Goal: Complete application form: Complete application form

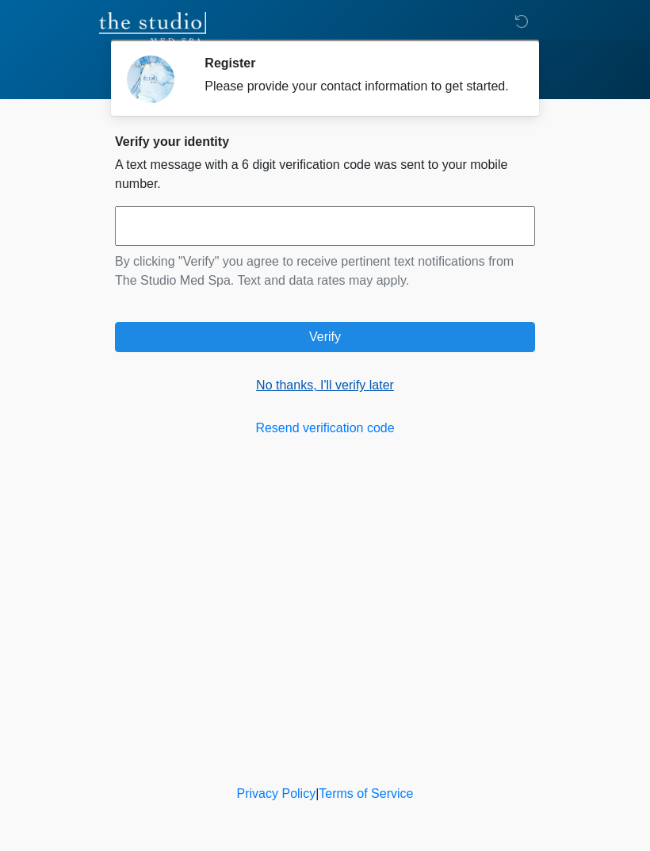
click at [354, 395] on link "No thanks, I'll verify later" at bounding box center [325, 385] width 420 height 19
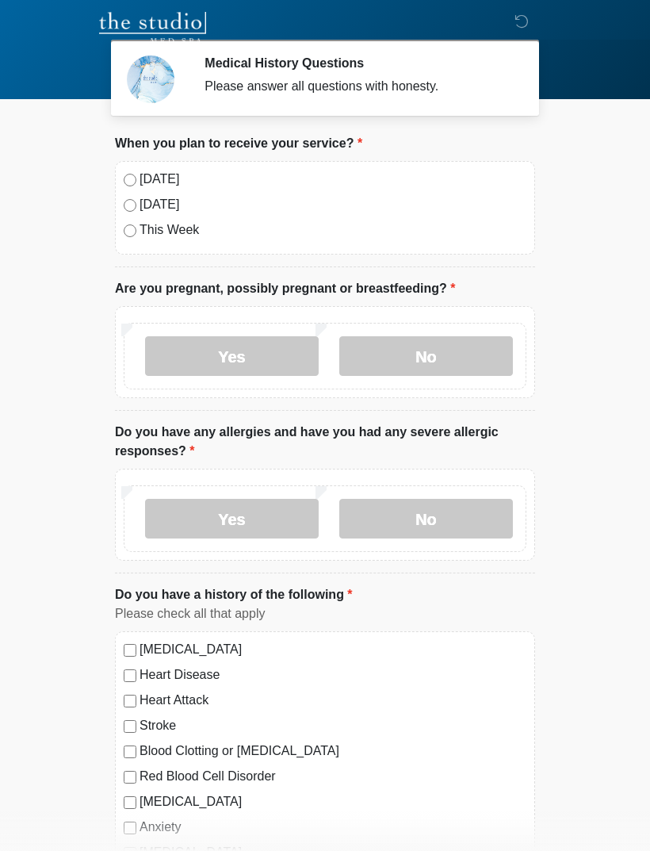
click at [159, 180] on label "Today" at bounding box center [333, 179] width 387 height 19
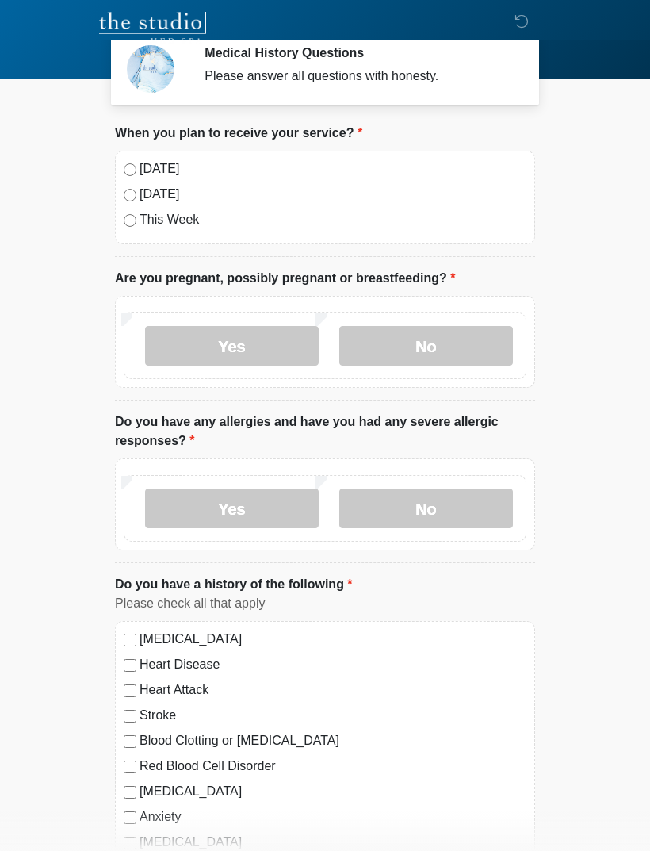
scroll to position [21, 0]
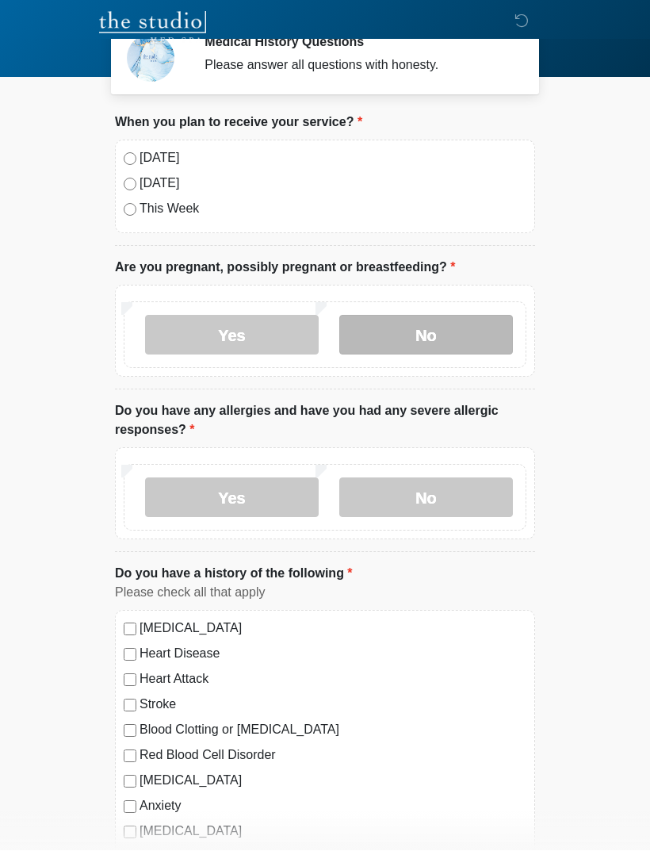
click at [438, 342] on label "No" at bounding box center [426, 336] width 174 height 40
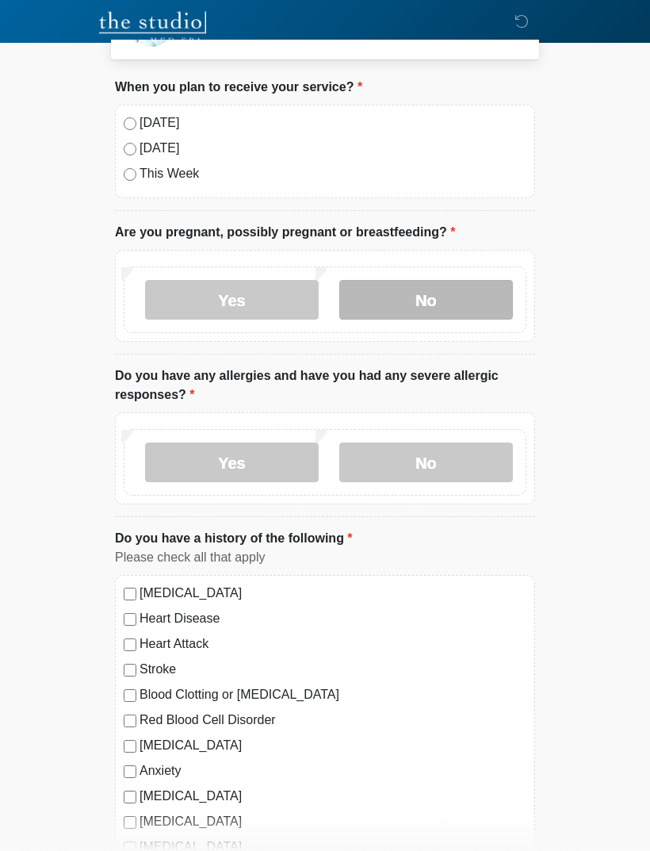
scroll to position [59, 0]
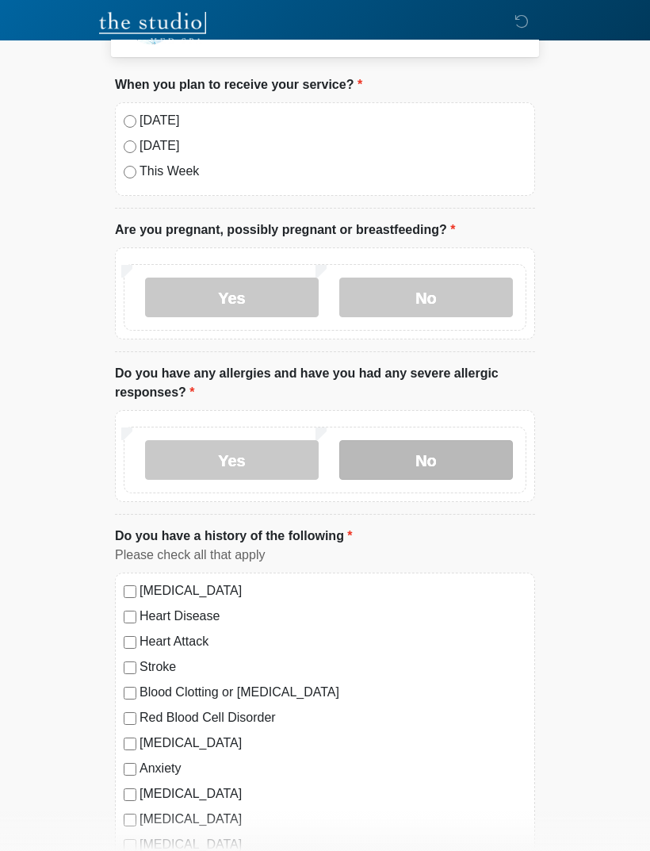
click at [431, 464] on label "No" at bounding box center [426, 460] width 174 height 40
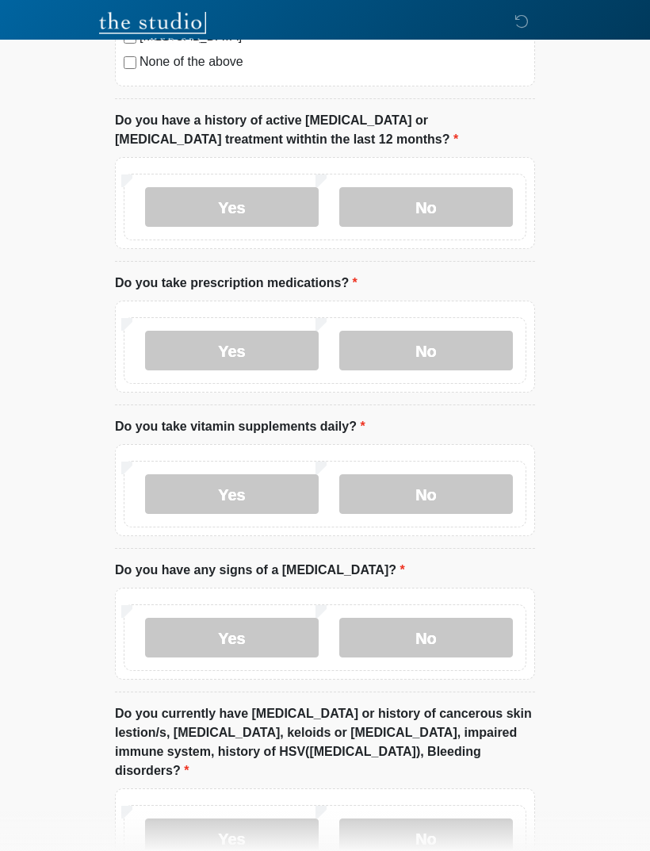
scroll to position [880, 0]
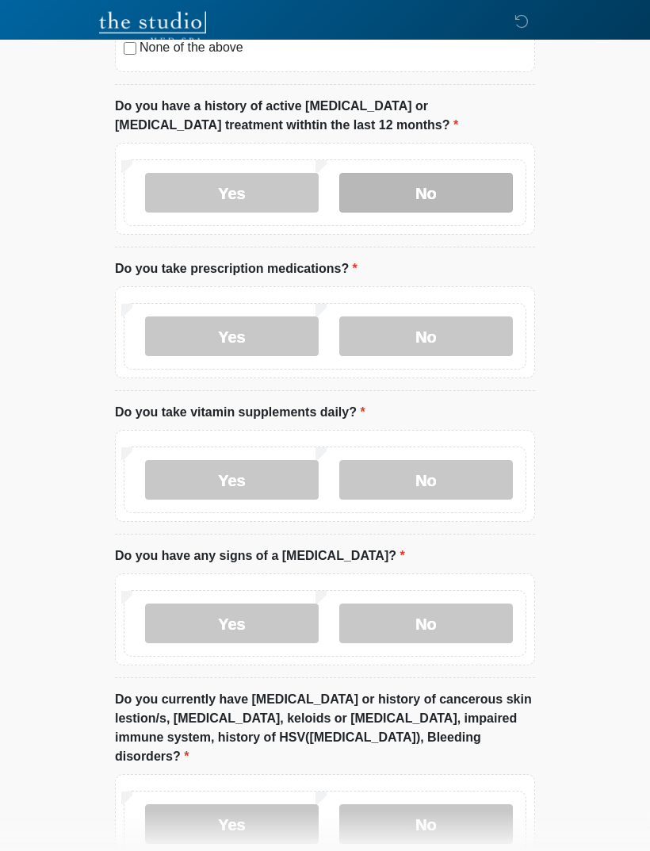
click at [443, 186] on label "No" at bounding box center [426, 194] width 174 height 40
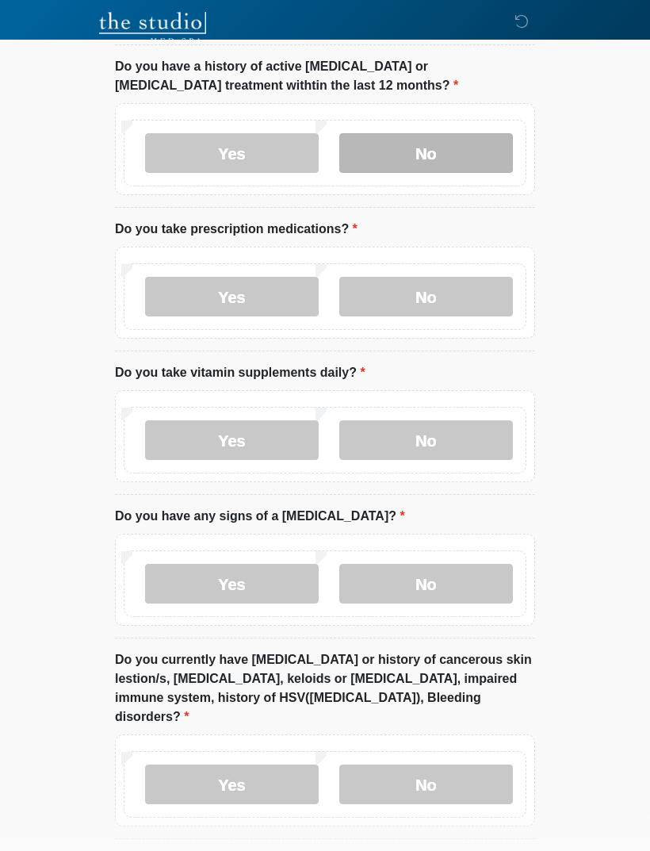
scroll to position [922, 0]
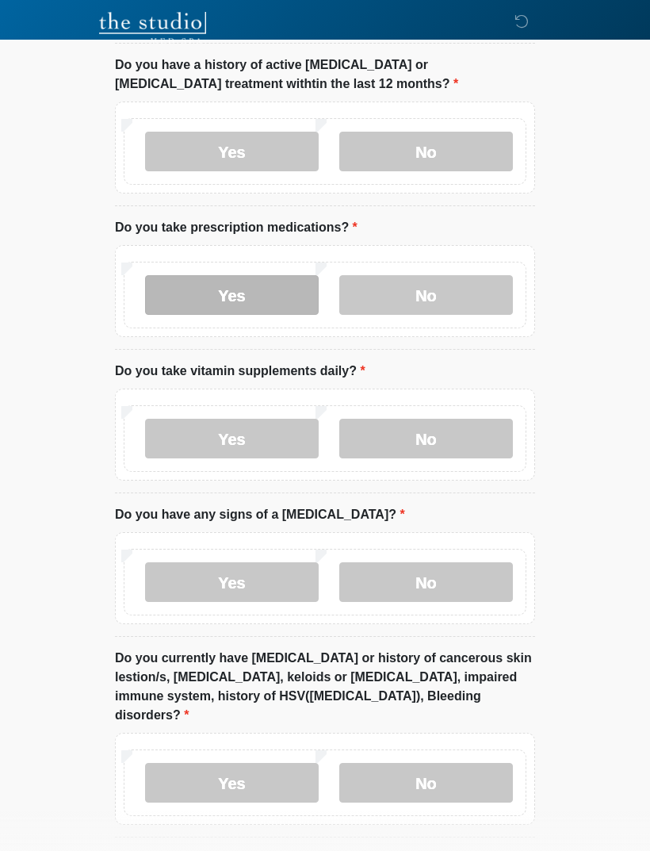
click at [173, 282] on label "Yes" at bounding box center [232, 295] width 174 height 40
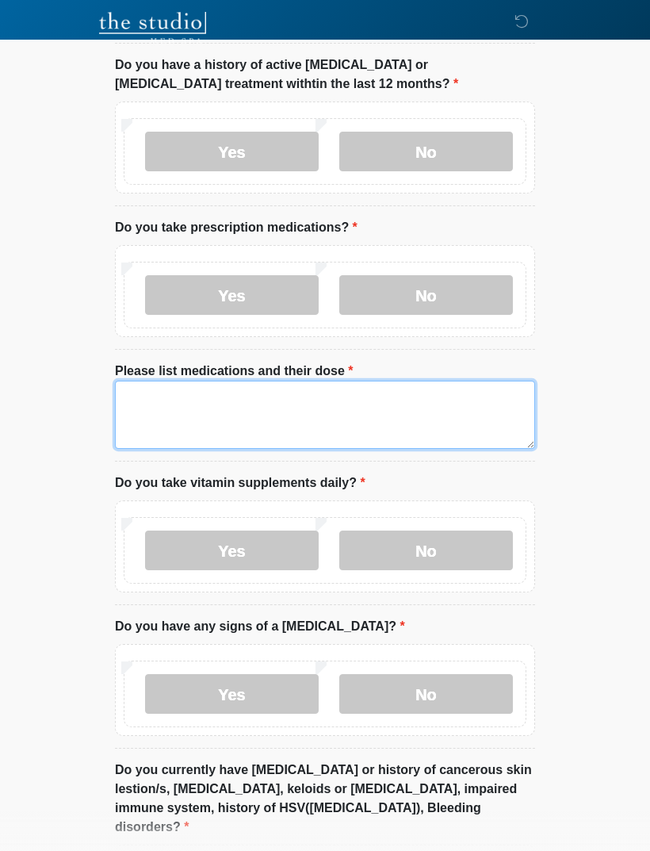
click at [150, 419] on textarea "Please list medications and their dose" at bounding box center [325, 415] width 420 height 68
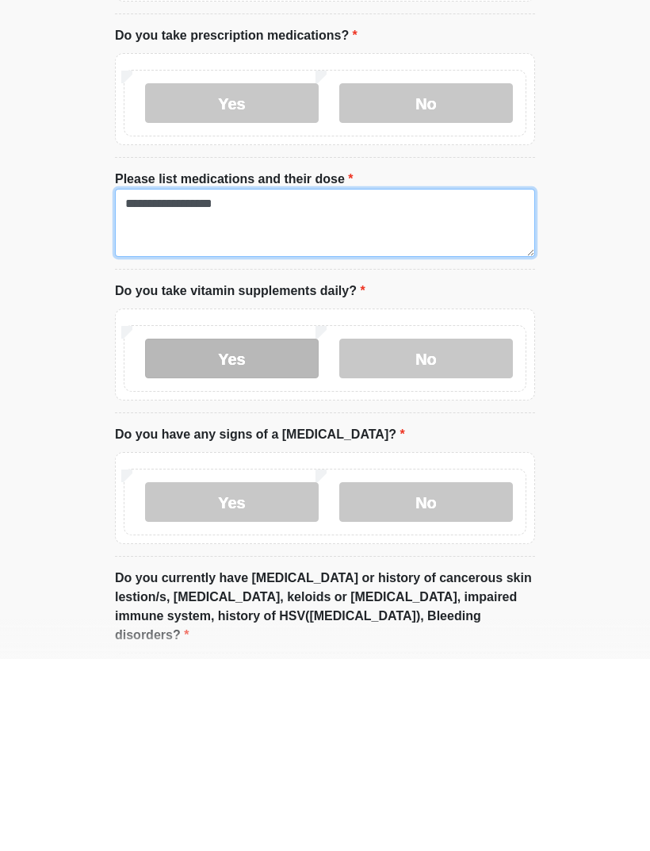
type textarea "**********"
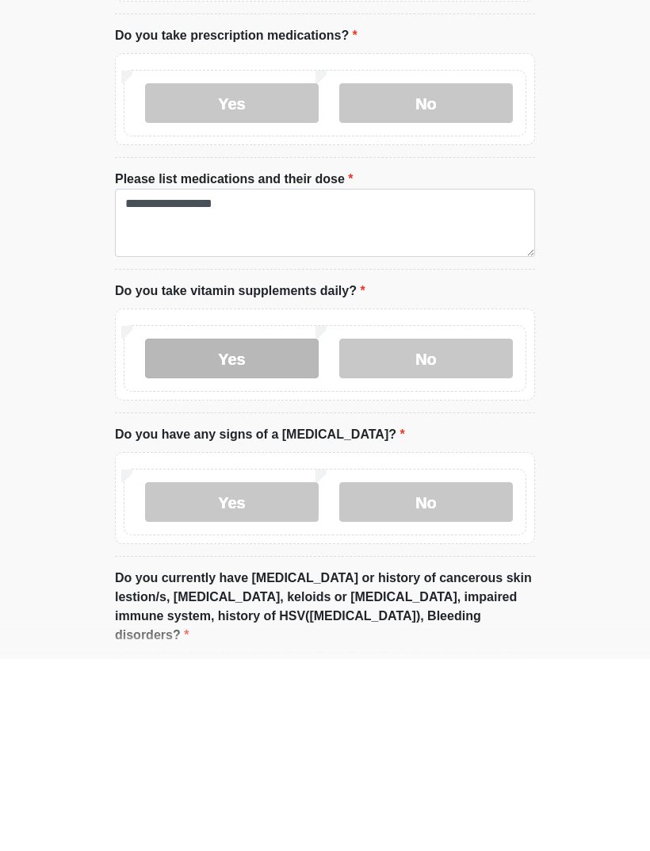
click at [162, 530] on label "Yes" at bounding box center [232, 550] width 174 height 40
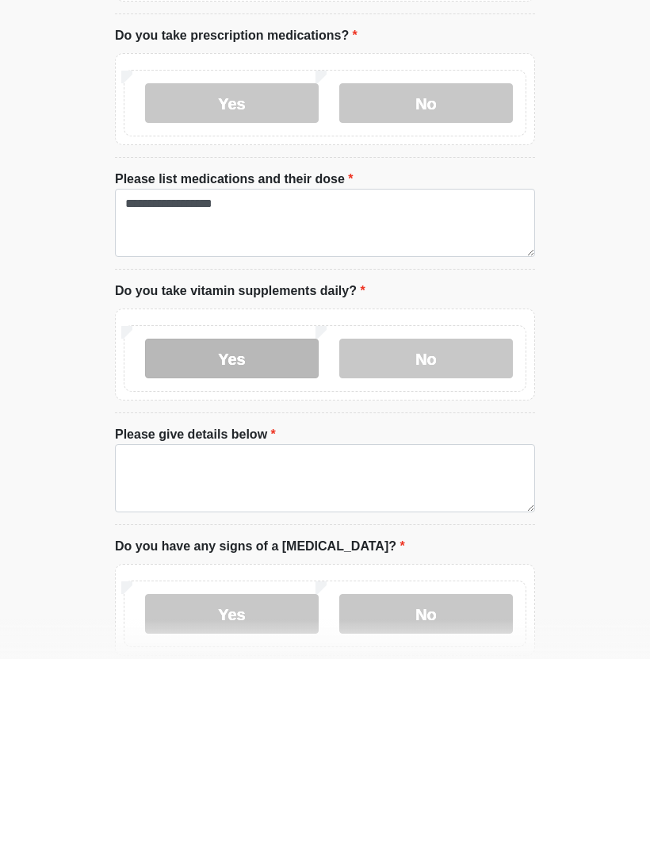
scroll to position [1114, 0]
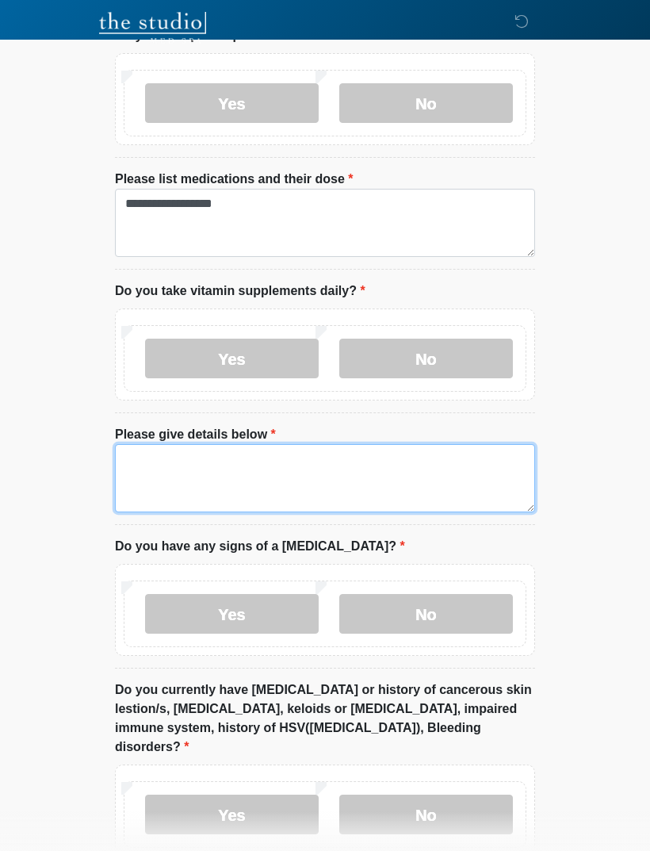
click at [164, 484] on textarea "Please give details below" at bounding box center [325, 478] width 420 height 68
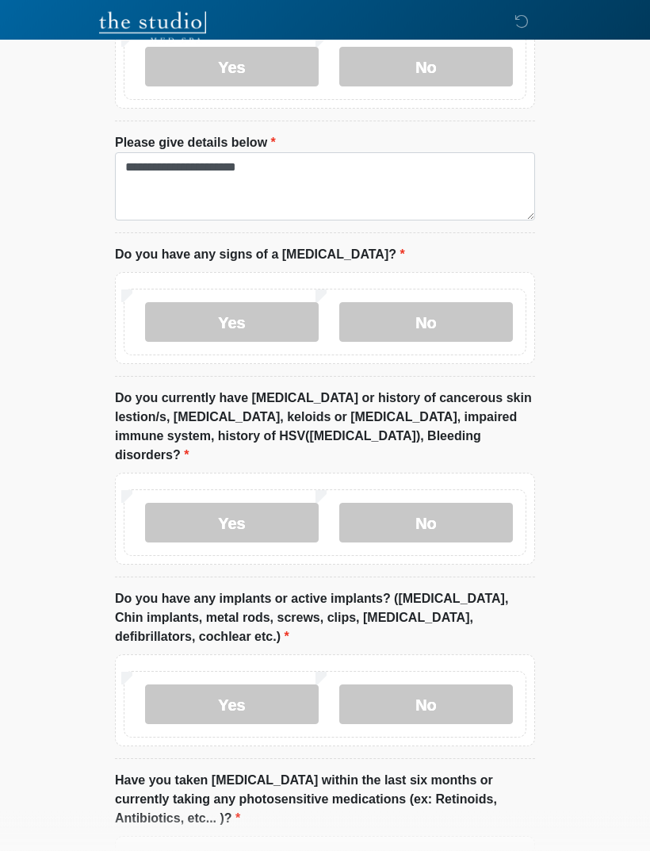
scroll to position [1406, 0]
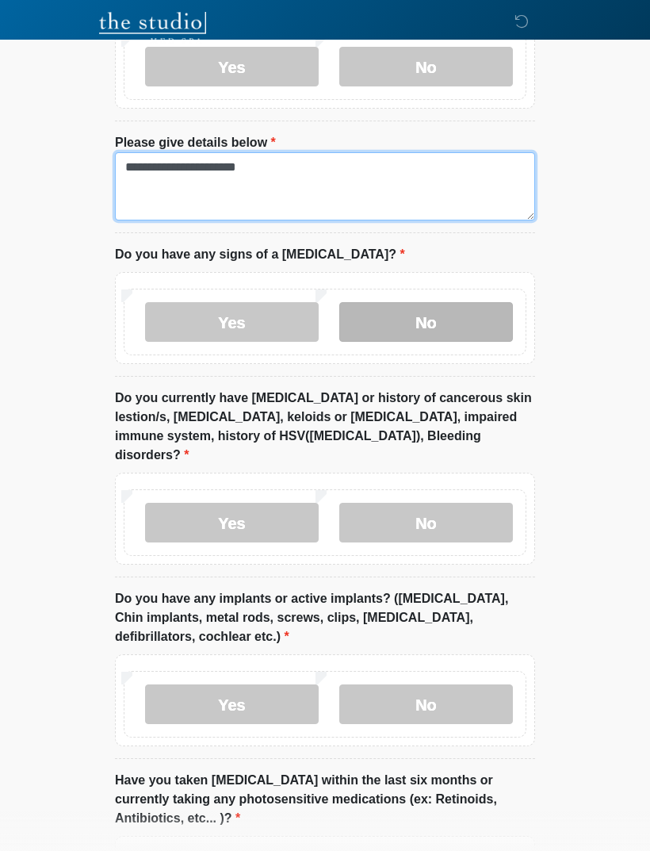
type textarea "**********"
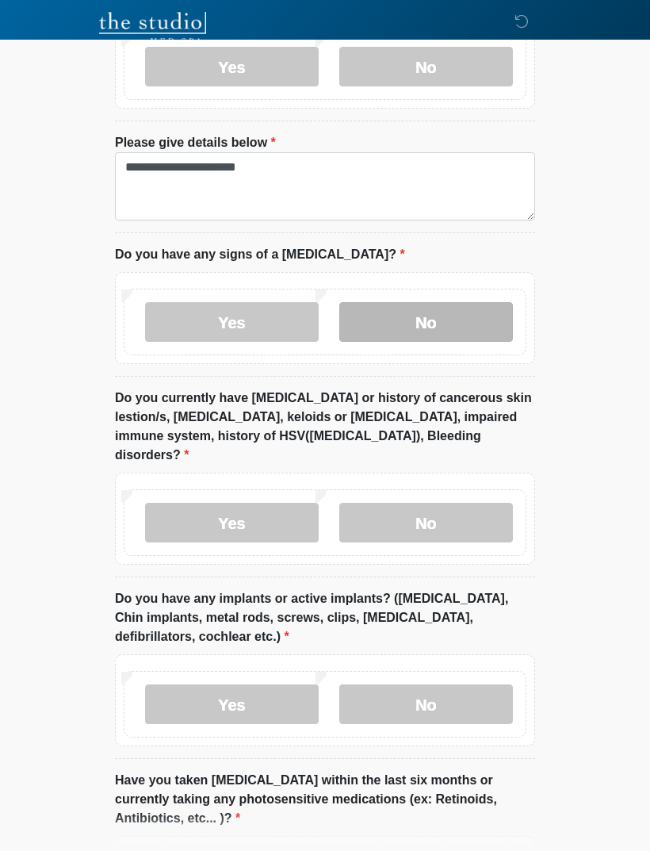
click at [455, 326] on label "No" at bounding box center [426, 322] width 174 height 40
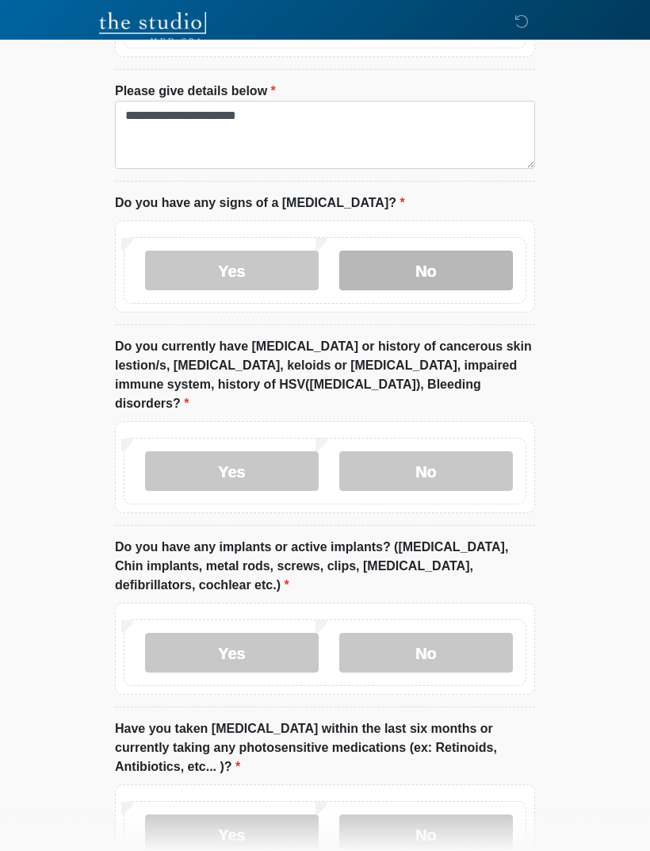
scroll to position [1499, 0]
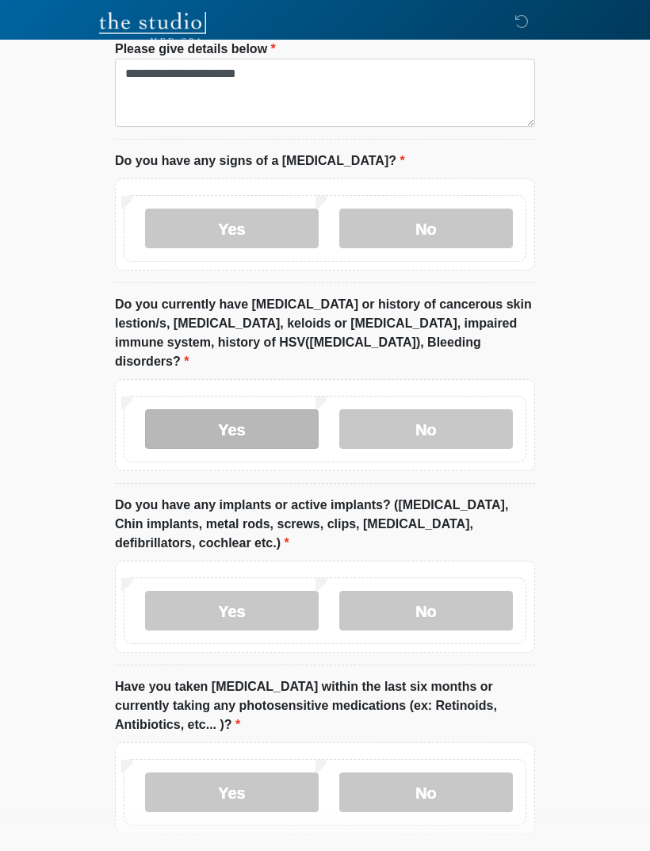
click at [275, 411] on label "Yes" at bounding box center [232, 429] width 174 height 40
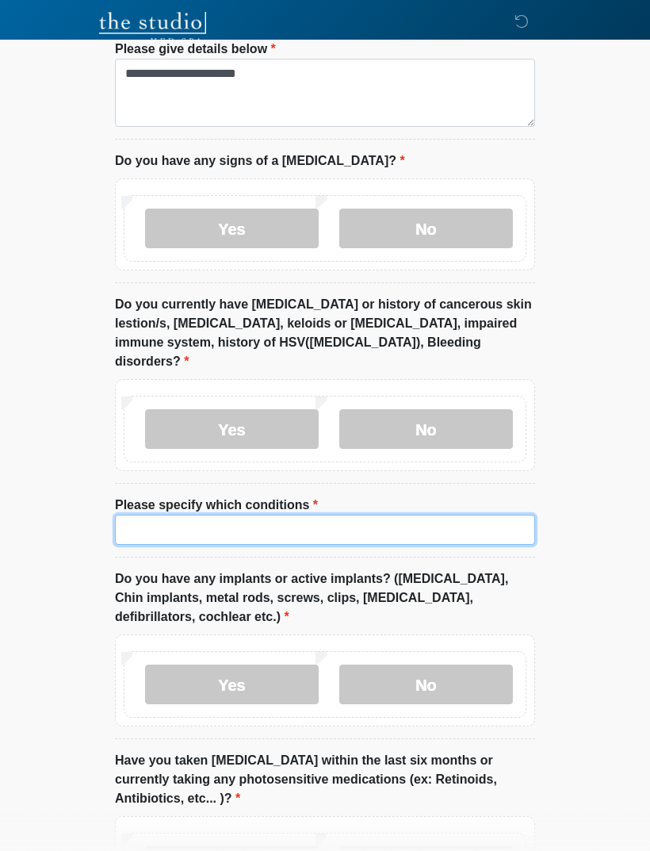
click at [156, 521] on input "Please specify which conditions" at bounding box center [325, 530] width 420 height 30
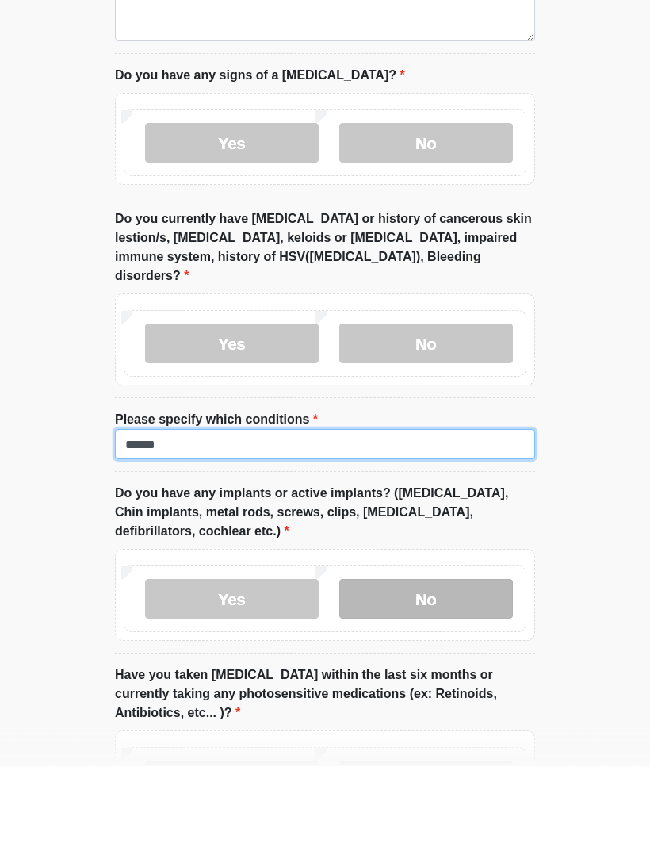
type input "******"
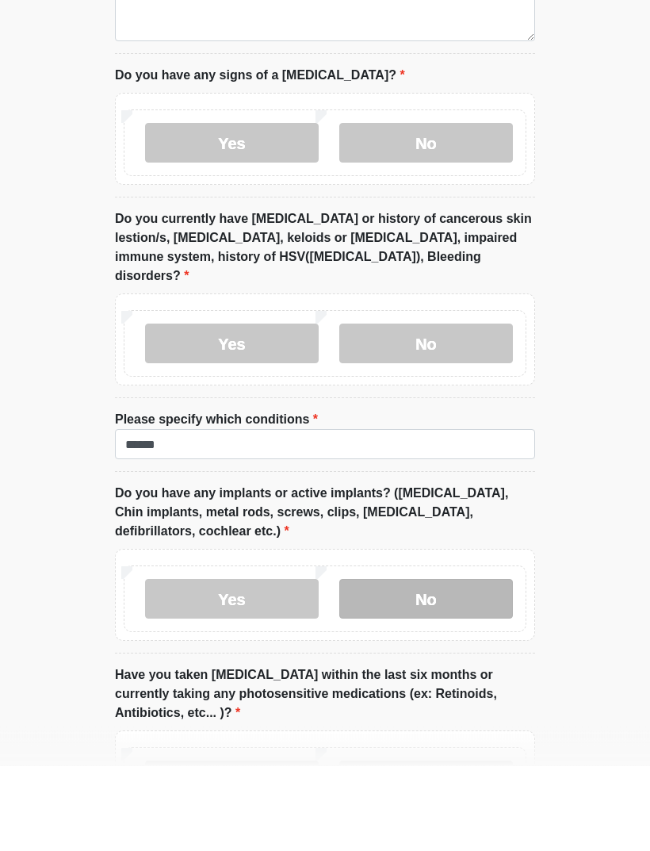
click at [476, 664] on label "No" at bounding box center [426, 684] width 174 height 40
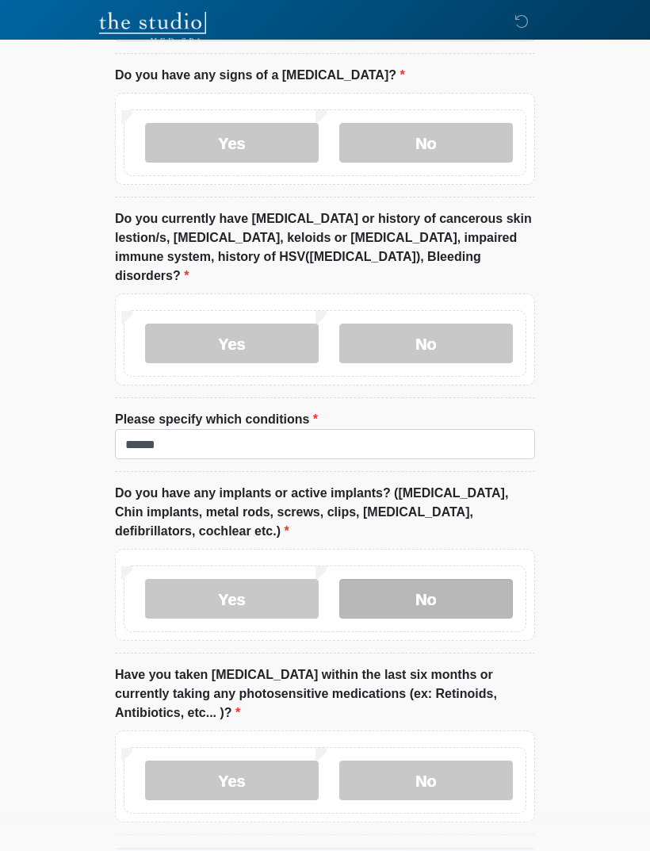
scroll to position [1622, 0]
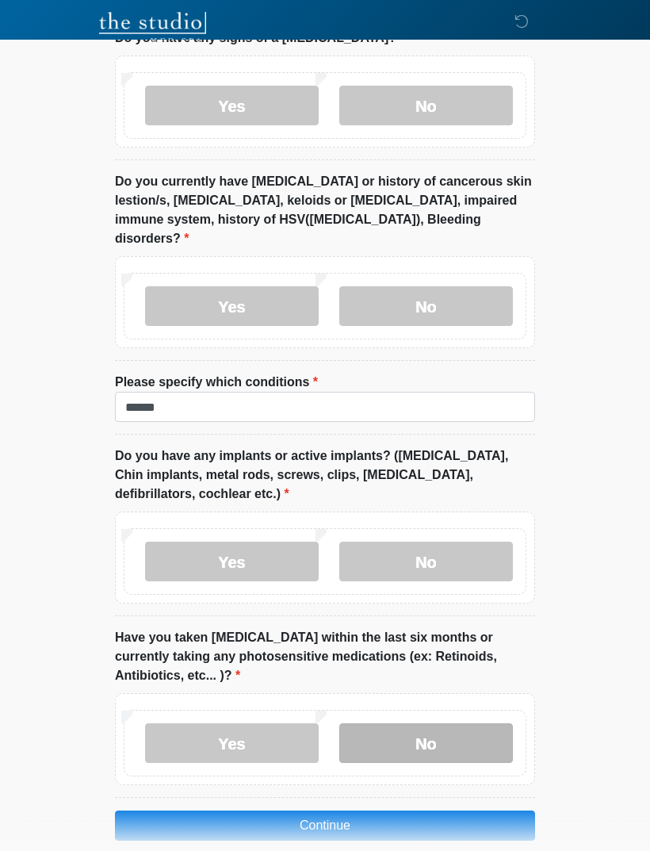
click at [442, 731] on label "No" at bounding box center [426, 743] width 174 height 40
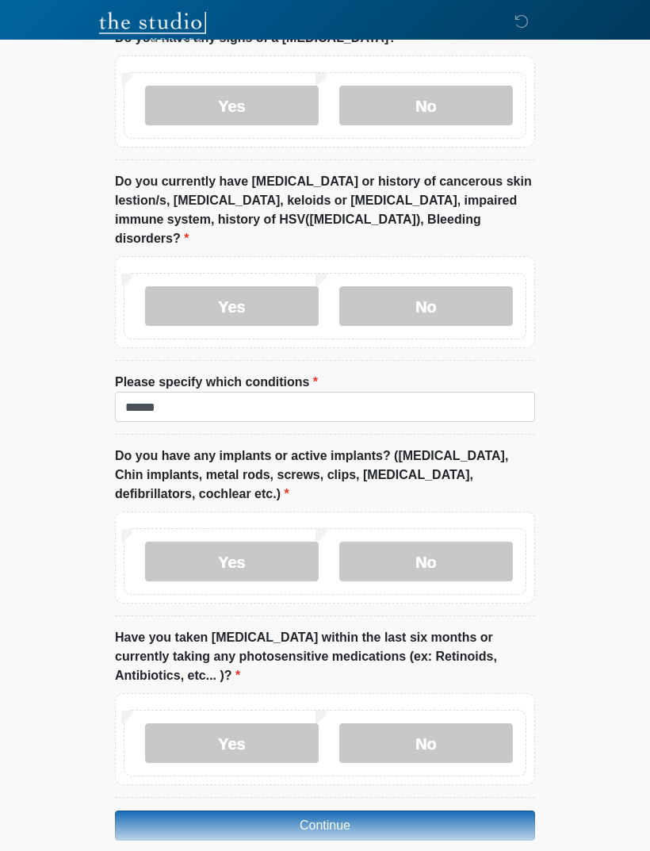
click at [316, 810] on button "Continue" at bounding box center [325, 825] width 420 height 30
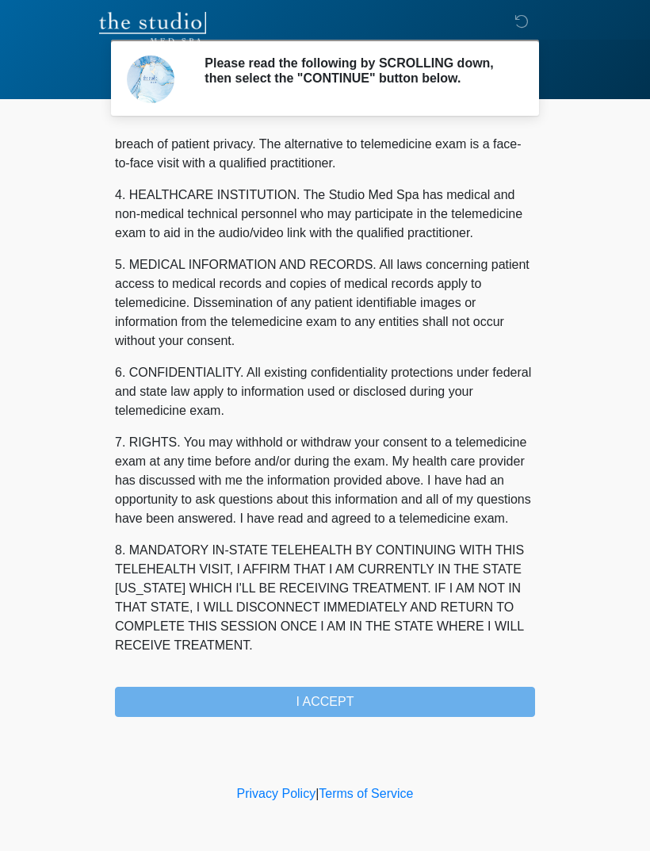
scroll to position [405, 0]
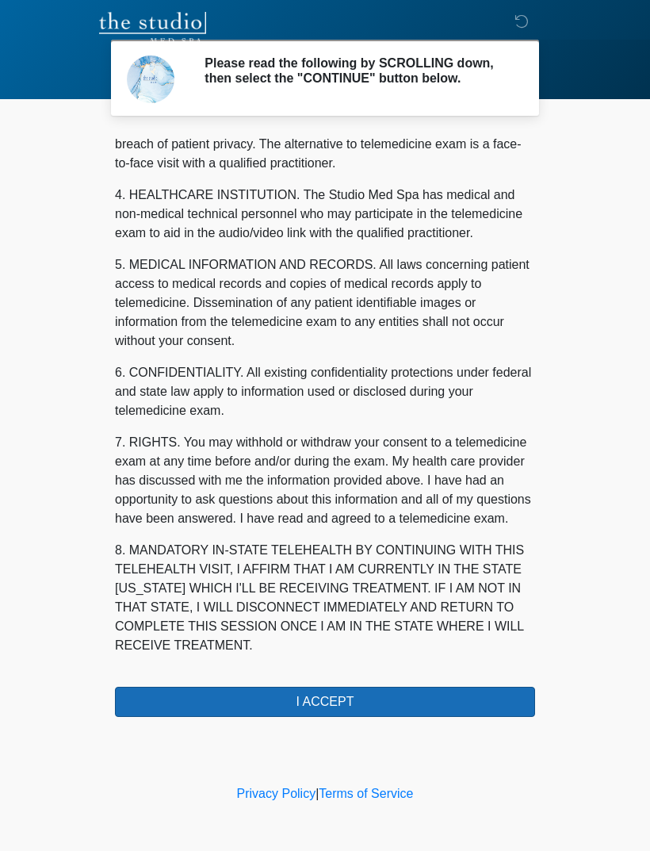
click at [451, 715] on button "I ACCEPT" at bounding box center [325, 702] width 420 height 30
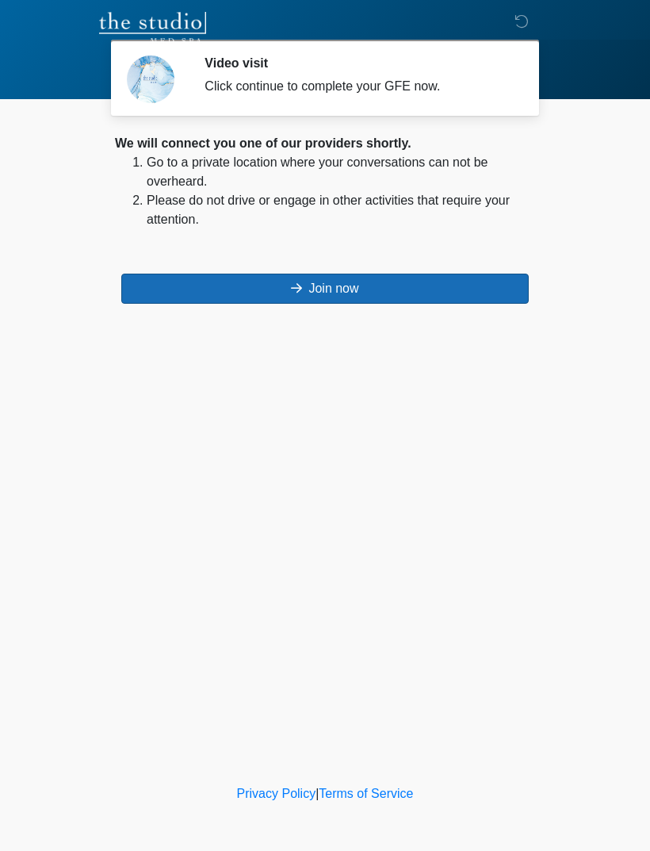
click at [414, 290] on button "Join now" at bounding box center [325, 289] width 408 height 30
